Goal: Information Seeking & Learning: Learn about a topic

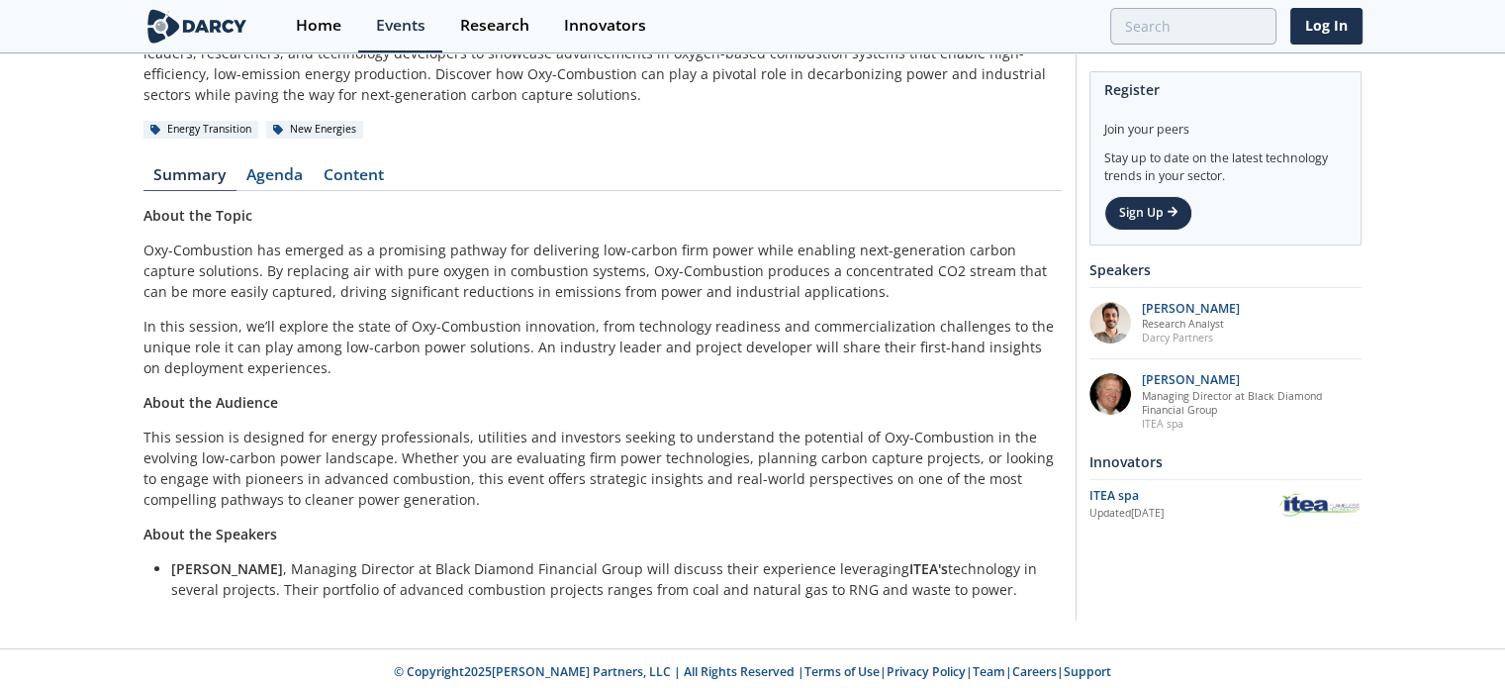
scroll to position [204, 0]
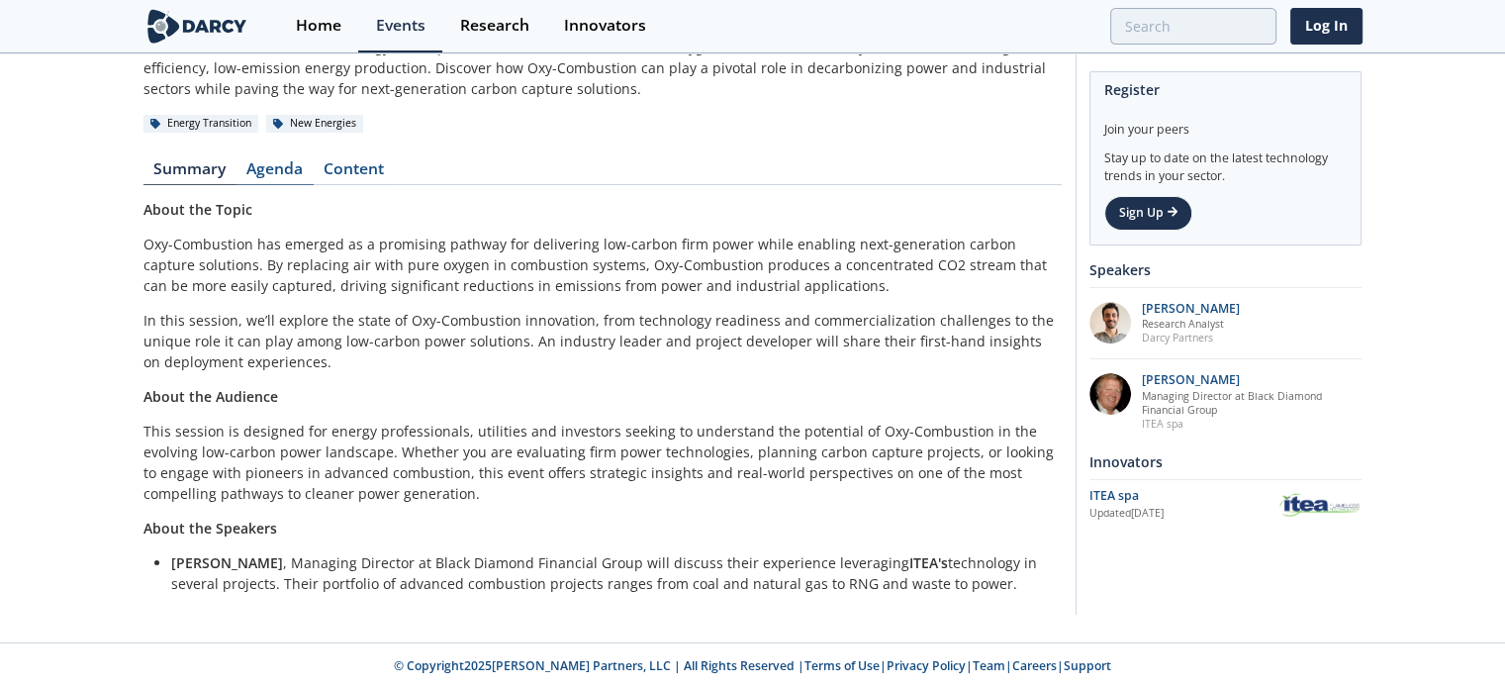
click at [270, 166] on link "Agenda" at bounding box center [274, 173] width 77 height 24
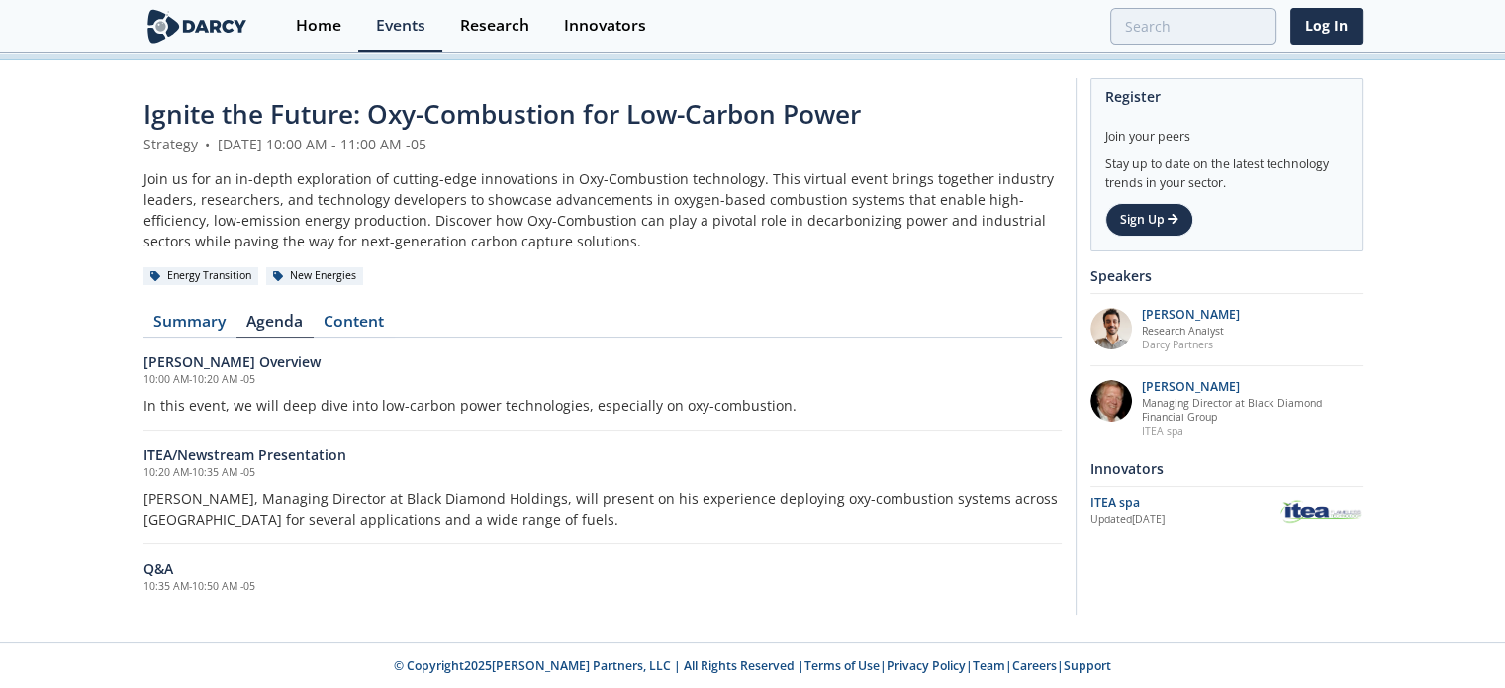
click at [86, 378] on div "Ignite the Future: Oxy-Combustion for Low-Carbon Power Strategy • [DATE] 10:00 …" at bounding box center [752, 351] width 1505 height 582
click at [368, 320] on link "Content" at bounding box center [354, 326] width 81 height 24
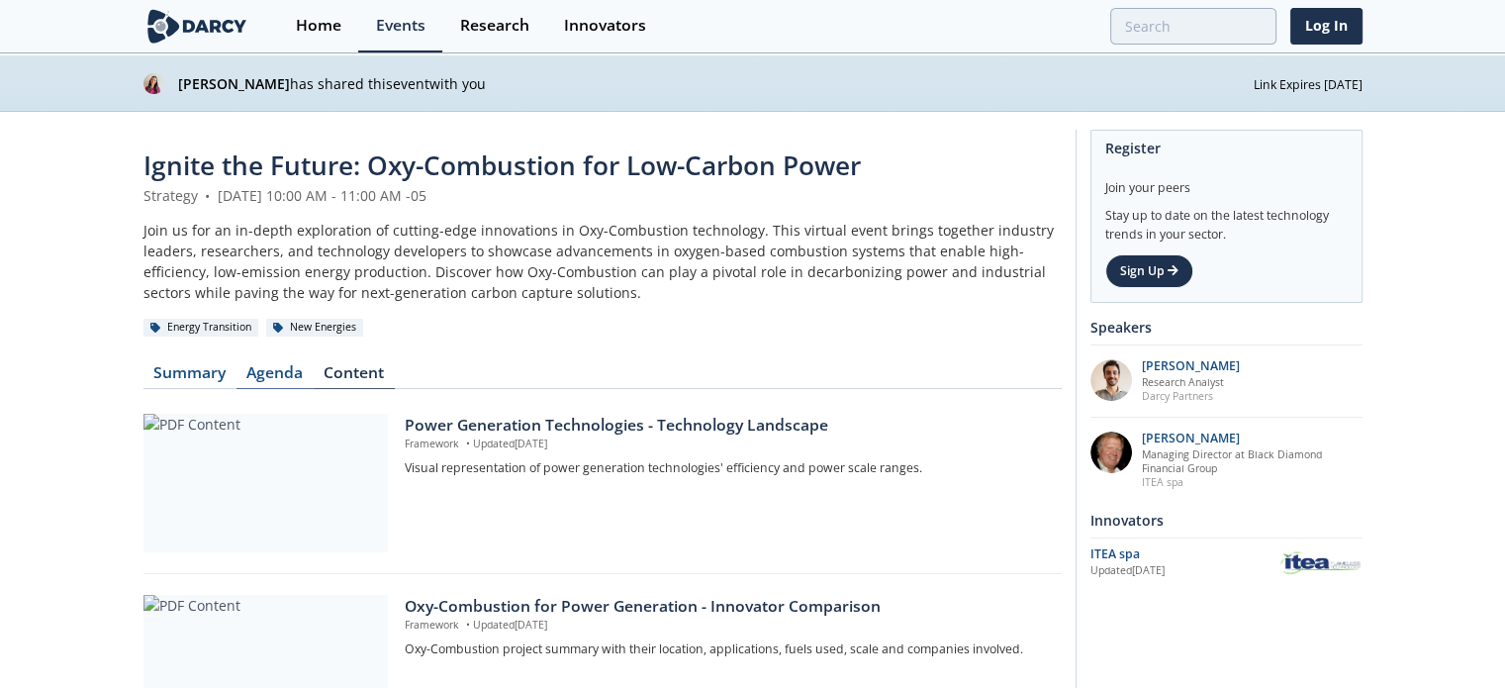
click at [278, 379] on link "Agenda" at bounding box center [274, 377] width 77 height 24
